Goal: Transaction & Acquisition: Purchase product/service

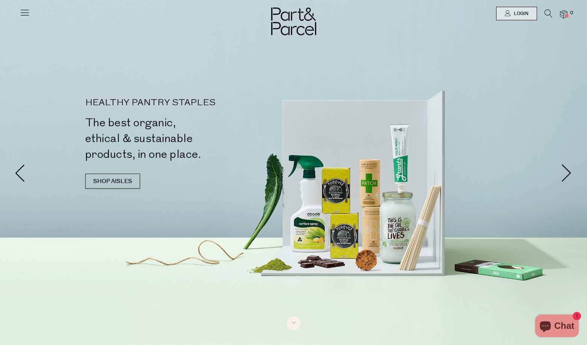
click at [547, 10] on icon at bounding box center [549, 13] width 8 height 8
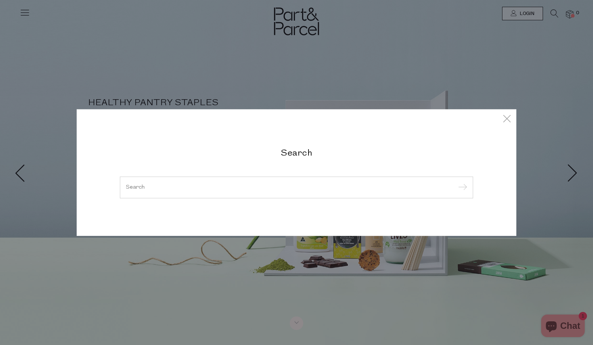
type input "w"
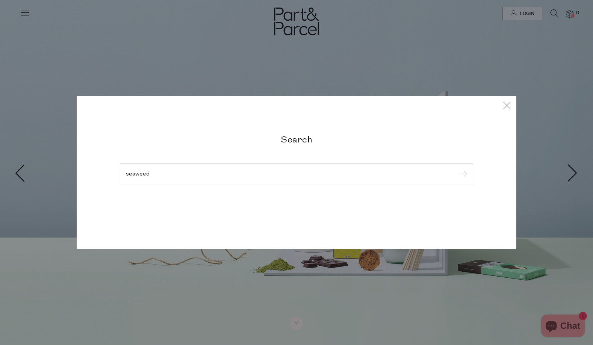
type input "seaweed"
click at [456, 169] on input "submit" at bounding box center [461, 174] width 11 height 11
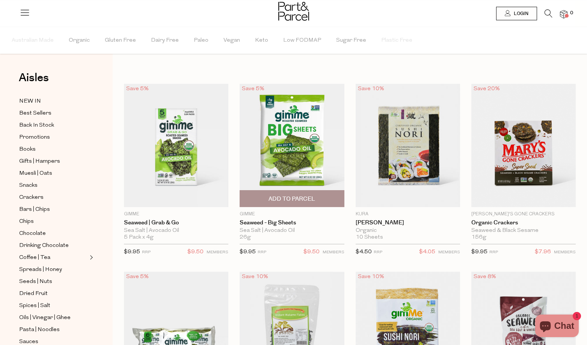
click at [310, 198] on span "Add To Parcel" at bounding box center [292, 199] width 47 height 8
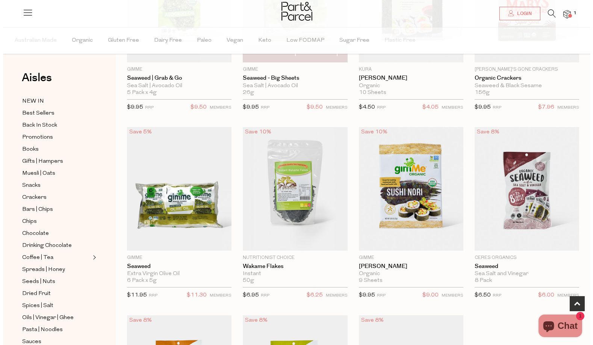
scroll to position [150, 0]
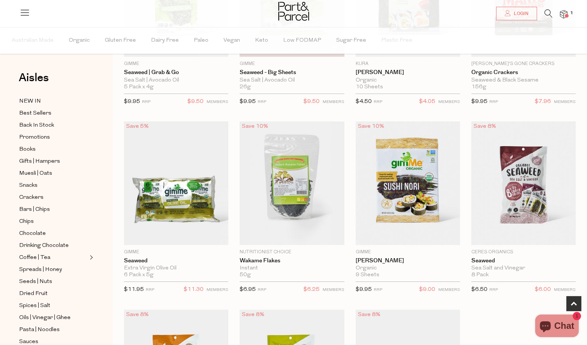
click at [546, 17] on icon at bounding box center [549, 13] width 8 height 8
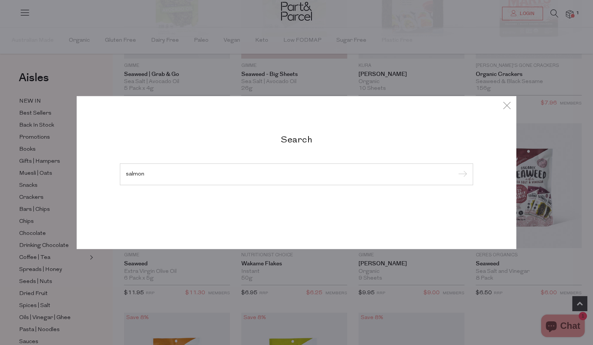
type input "salmon"
click at [456, 169] on input "submit" at bounding box center [461, 174] width 11 height 11
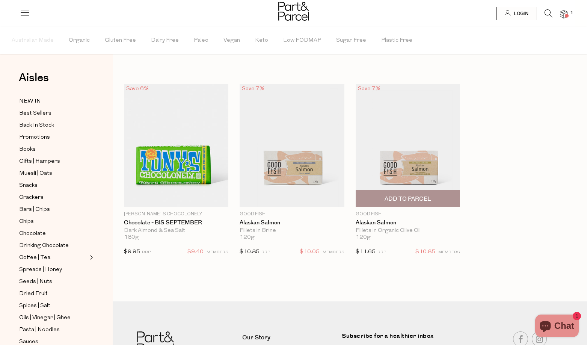
click at [420, 201] on span "Add To Parcel" at bounding box center [408, 199] width 47 height 8
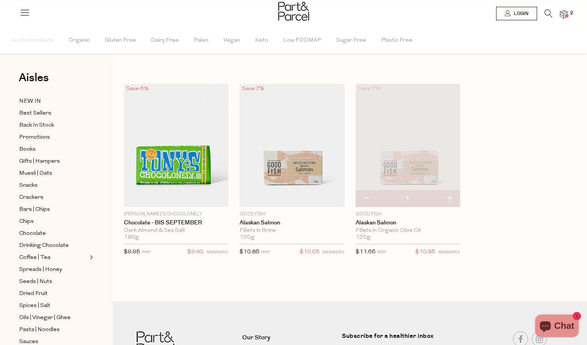
click at [454, 196] on button "button" at bounding box center [449, 199] width 21 height 17
type input "2"
click at [450, 198] on button "button" at bounding box center [449, 199] width 21 height 17
type input "3"
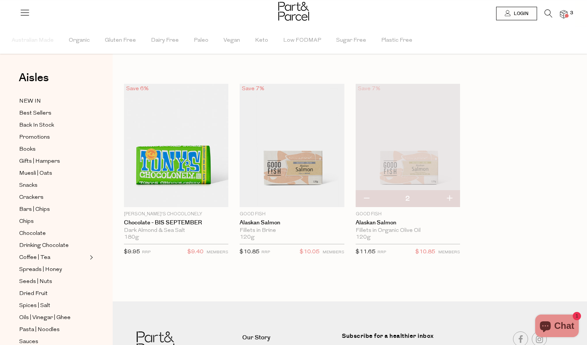
type input "3"
click at [545, 16] on icon at bounding box center [549, 13] width 8 height 8
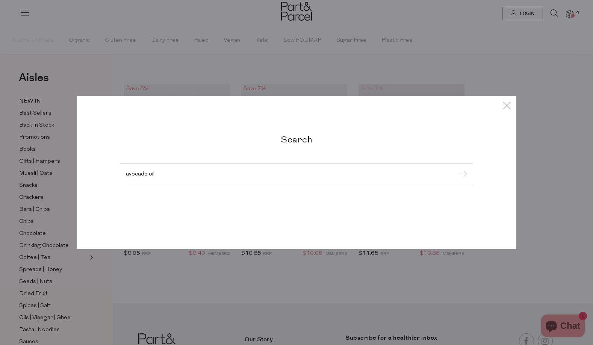
type input "avocado oil"
click at [456, 169] on input "submit" at bounding box center [461, 174] width 11 height 11
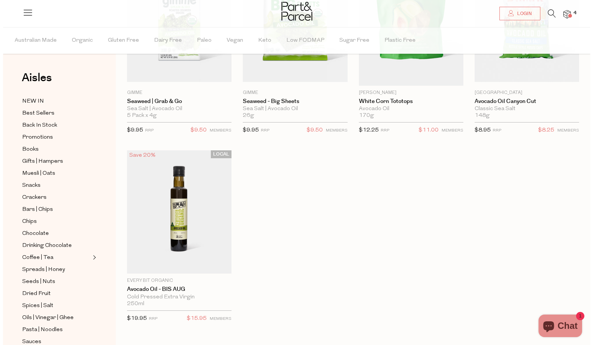
scroll to position [150, 0]
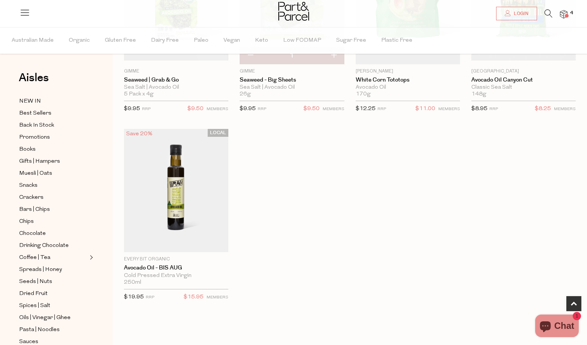
click at [554, 16] on li "4" at bounding box center [560, 14] width 15 height 10
click at [551, 13] on icon at bounding box center [549, 13] width 8 height 8
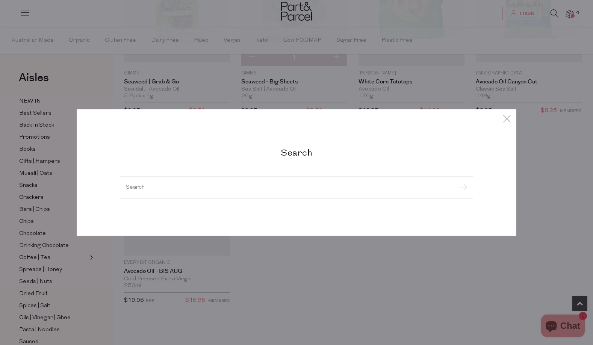
click at [333, 192] on div at bounding box center [296, 188] width 353 height 22
click at [183, 190] on input "search" at bounding box center [296, 188] width 341 height 6
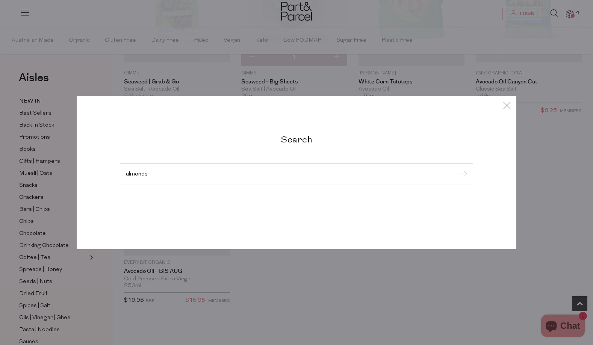
type input "almonds"
click at [456, 169] on input "submit" at bounding box center [461, 174] width 11 height 11
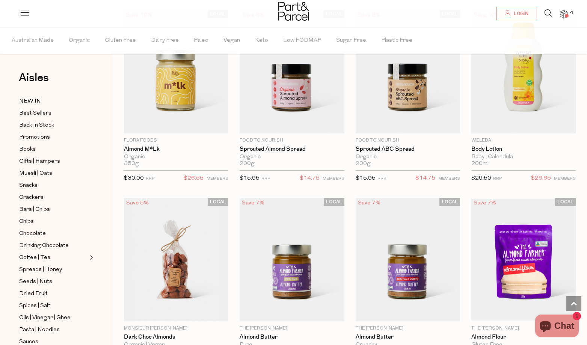
scroll to position [1202, 0]
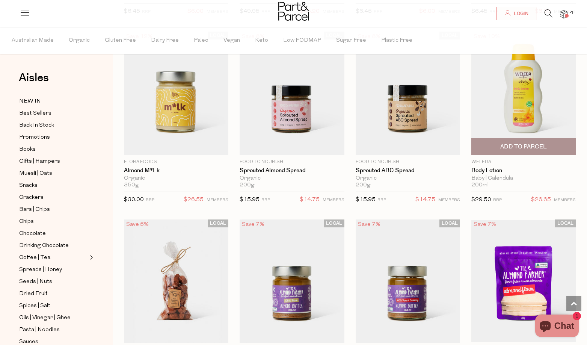
click at [538, 145] on span "Add To Parcel" at bounding box center [524, 147] width 47 height 8
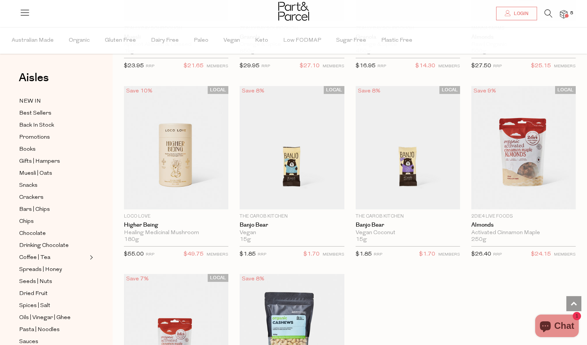
scroll to position [2104, 0]
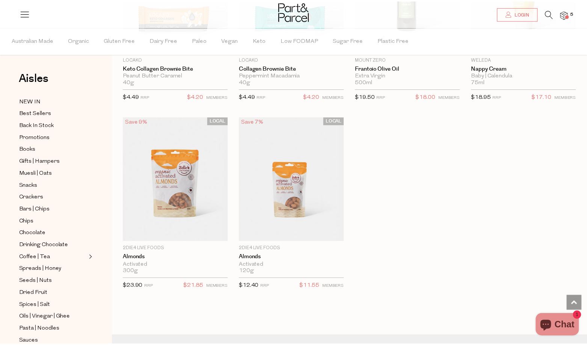
scroll to position [3006, 0]
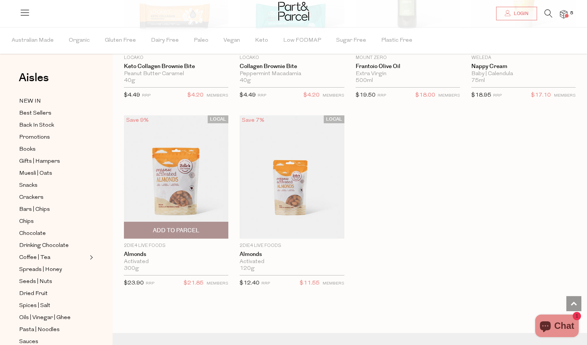
click at [201, 224] on span "Add To Parcel" at bounding box center [176, 230] width 100 height 16
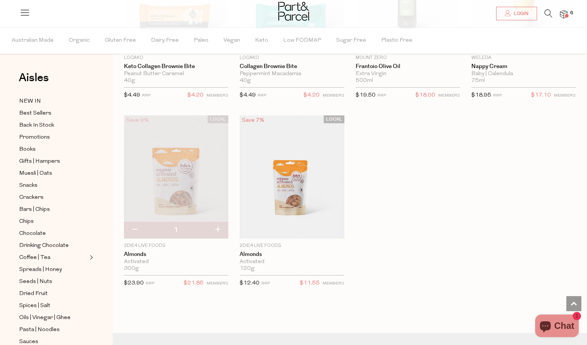
click at [541, 13] on li at bounding box center [544, 15] width 15 height 12
click at [548, 12] on icon at bounding box center [549, 13] width 8 height 8
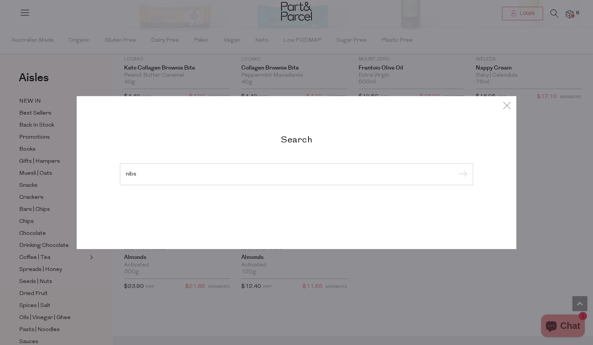
type input "nibs"
click at [456, 169] on input "submit" at bounding box center [461, 174] width 11 height 11
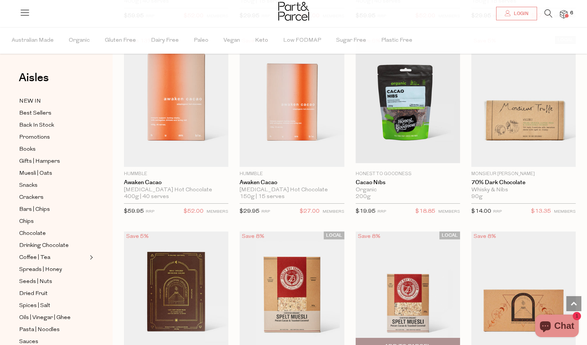
scroll to position [225, 0]
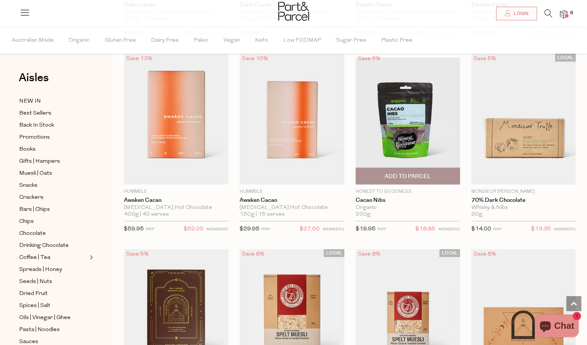
click at [415, 178] on span "Add To Parcel" at bounding box center [408, 176] width 47 height 8
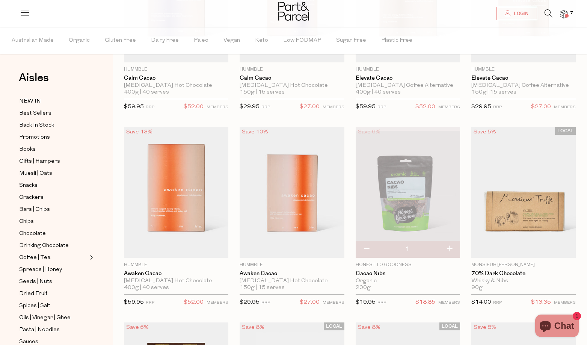
scroll to position [0, 0]
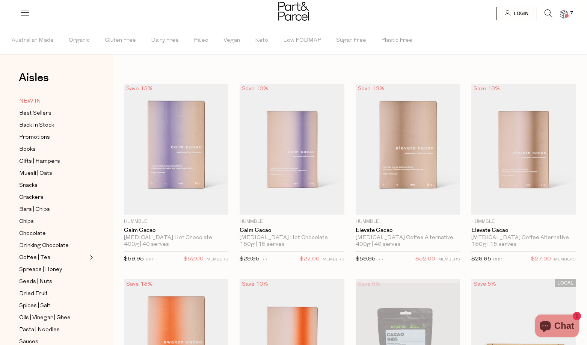
click at [35, 99] on span "NEW IN" at bounding box center [30, 101] width 22 height 9
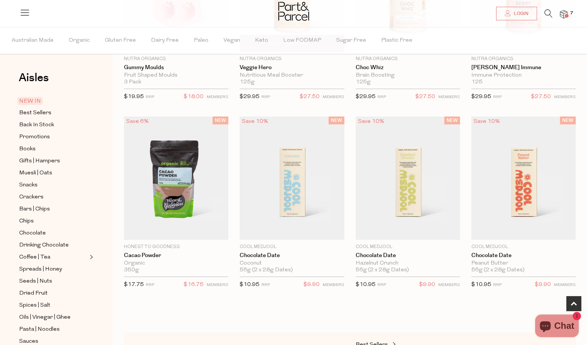
scroll to position [413, 0]
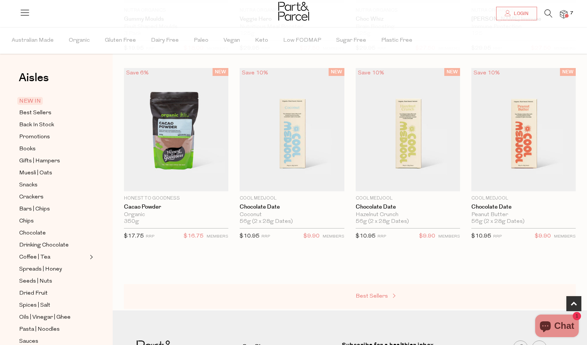
click at [359, 299] on link "Best Sellers" at bounding box center [393, 297] width 75 height 10
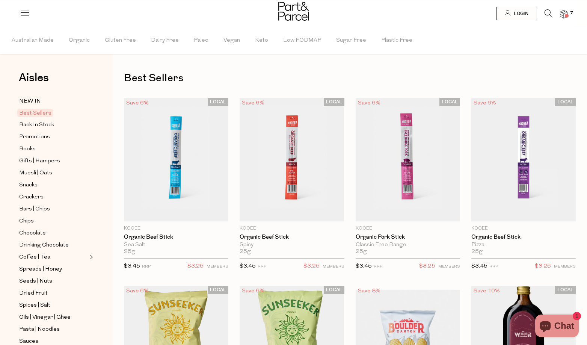
type input "3"
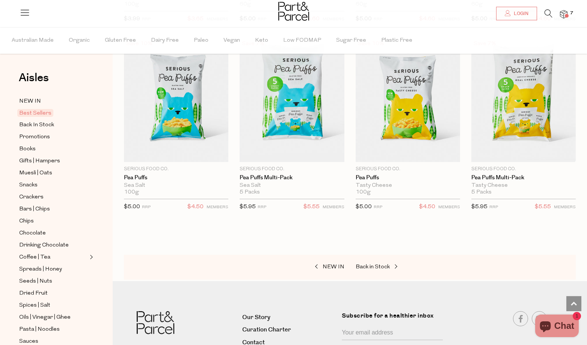
scroll to position [1804, 0]
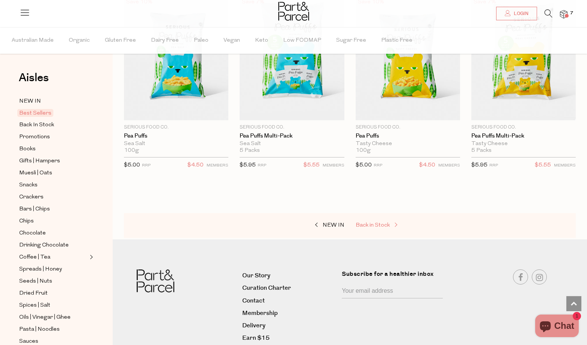
click at [382, 225] on span "Back in Stock" at bounding box center [373, 225] width 34 height 6
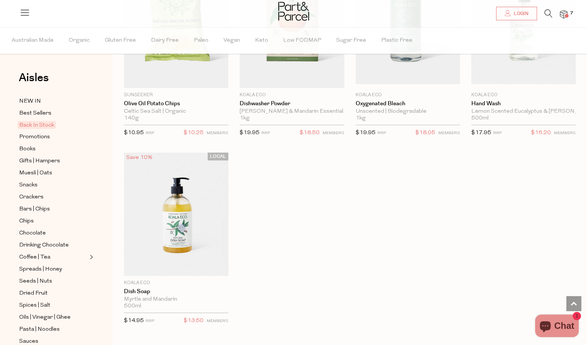
scroll to position [526, 0]
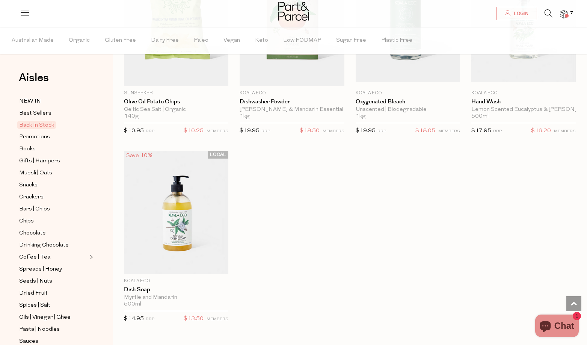
click at [567, 15] on span at bounding box center [567, 16] width 4 height 4
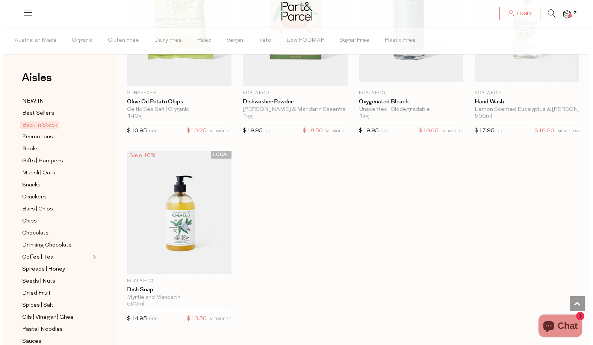
scroll to position [529, 0]
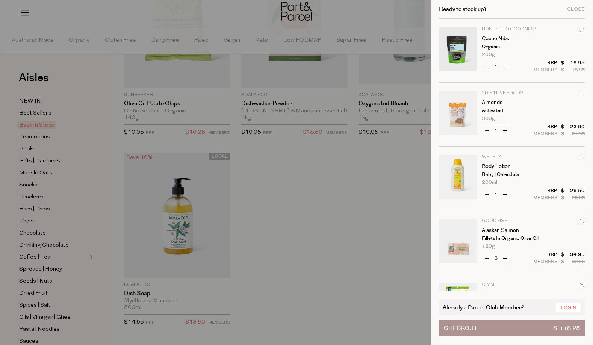
click at [581, 156] on icon "Remove Body Lotion" at bounding box center [581, 157] width 5 height 5
type input "Add Membership"
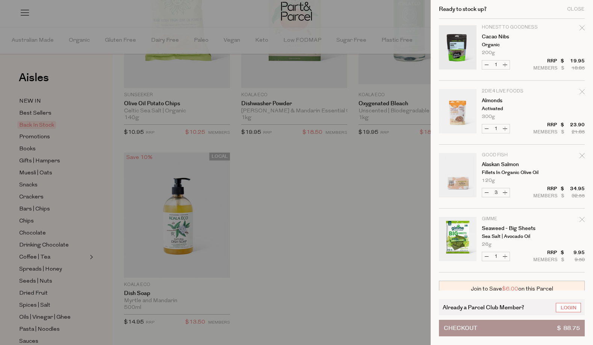
scroll to position [0, 0]
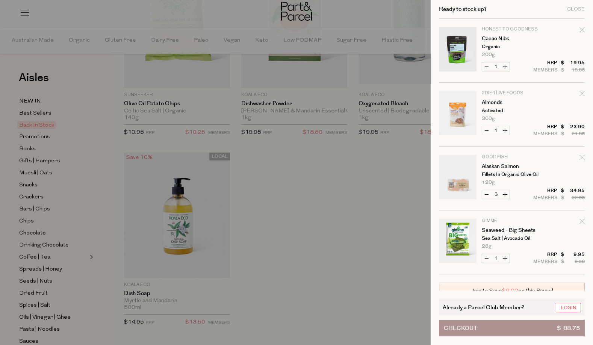
click at [387, 204] on div at bounding box center [296, 172] width 593 height 345
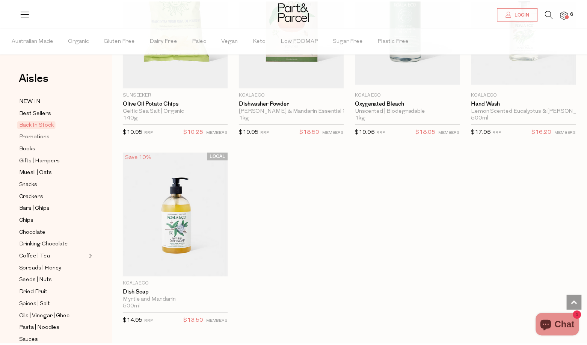
scroll to position [526, 0]
